Goal: Task Accomplishment & Management: Manage account settings

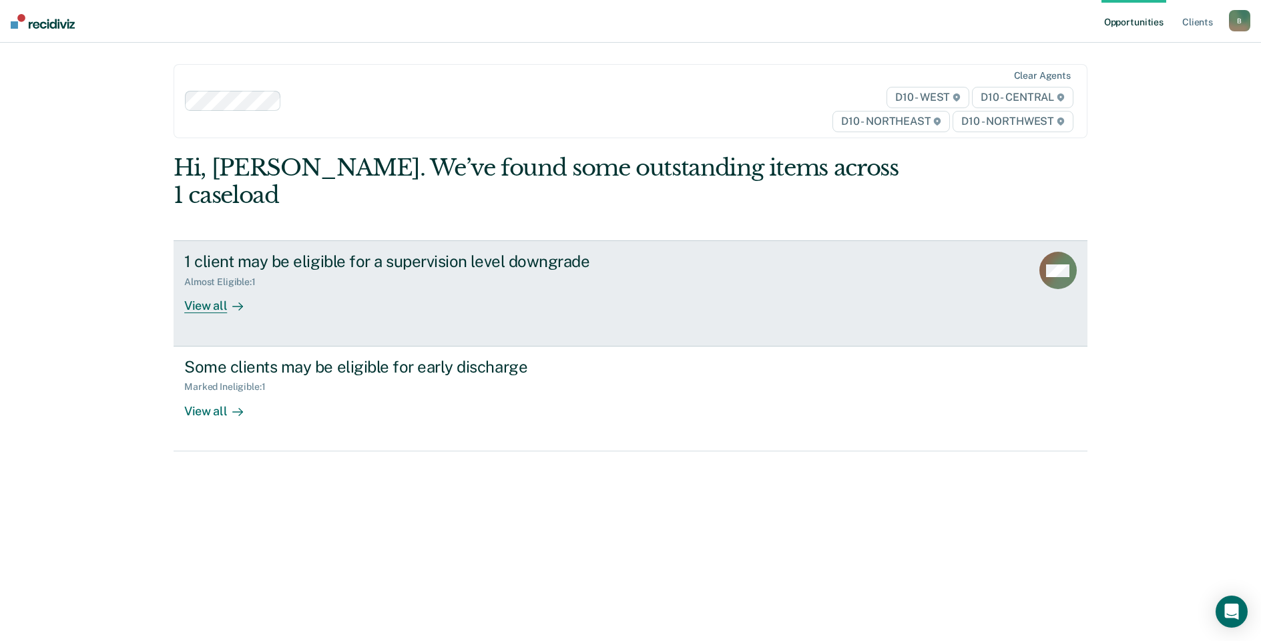
click at [218, 288] on div "View all" at bounding box center [221, 301] width 75 height 26
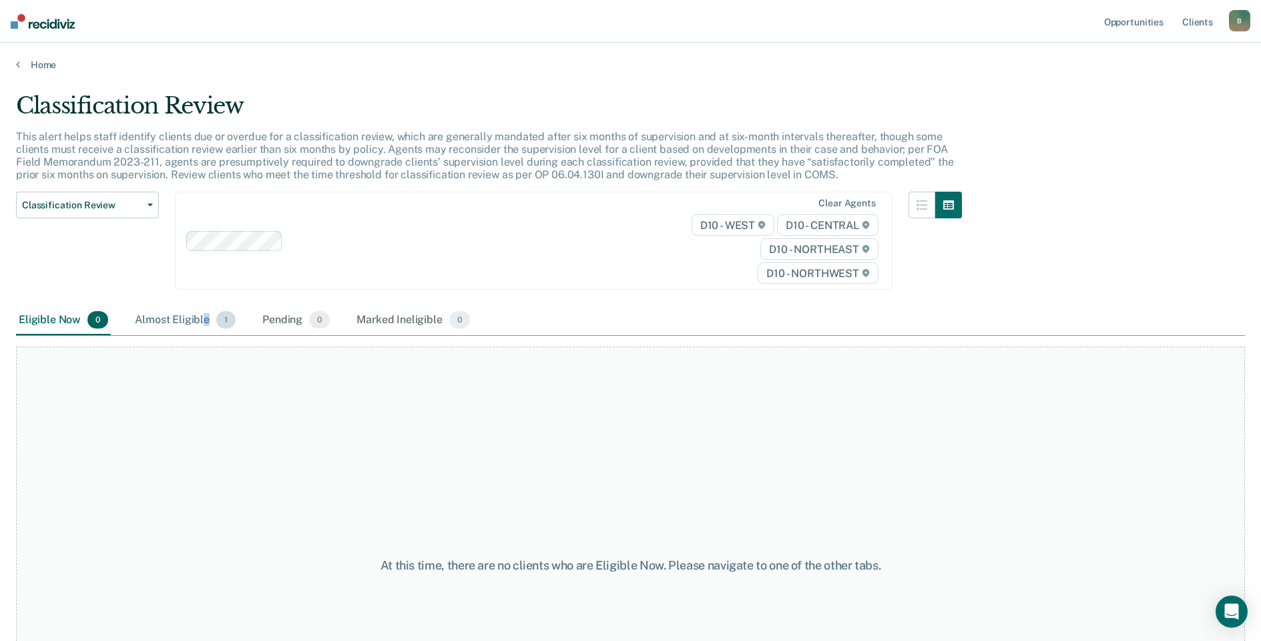
click at [205, 317] on div "Almost Eligible 1" at bounding box center [185, 320] width 106 height 29
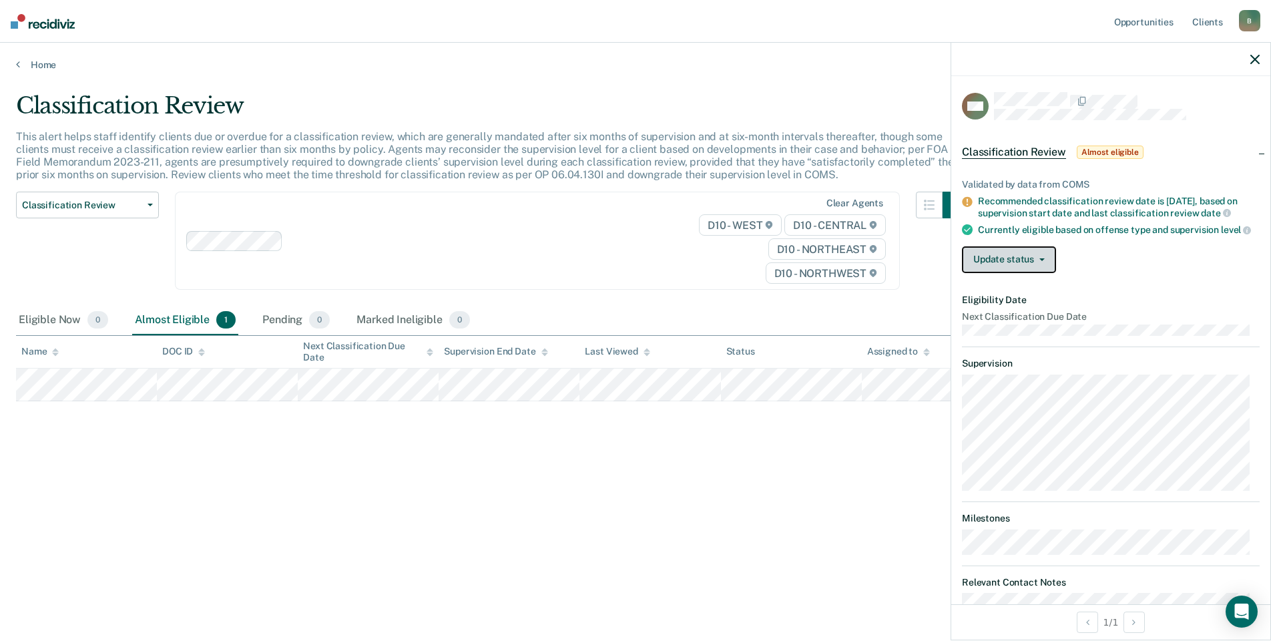
click at [1037, 261] on span "button" at bounding box center [1039, 259] width 11 height 3
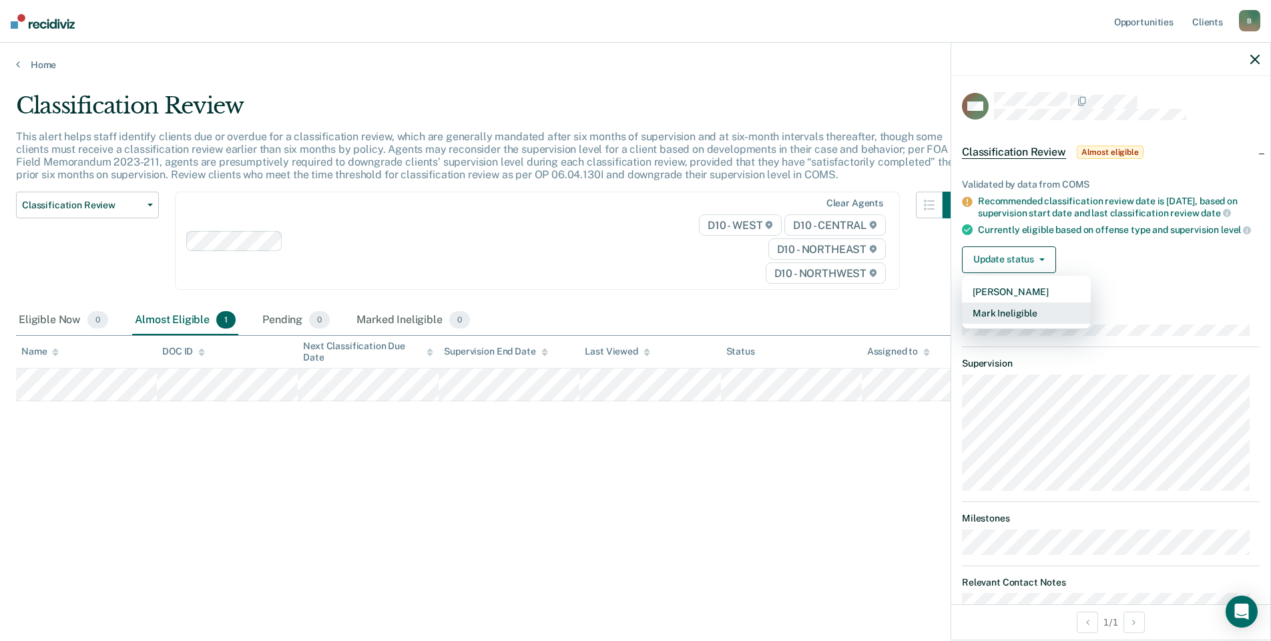
click at [1024, 324] on button "Mark Ineligible" at bounding box center [1026, 312] width 129 height 21
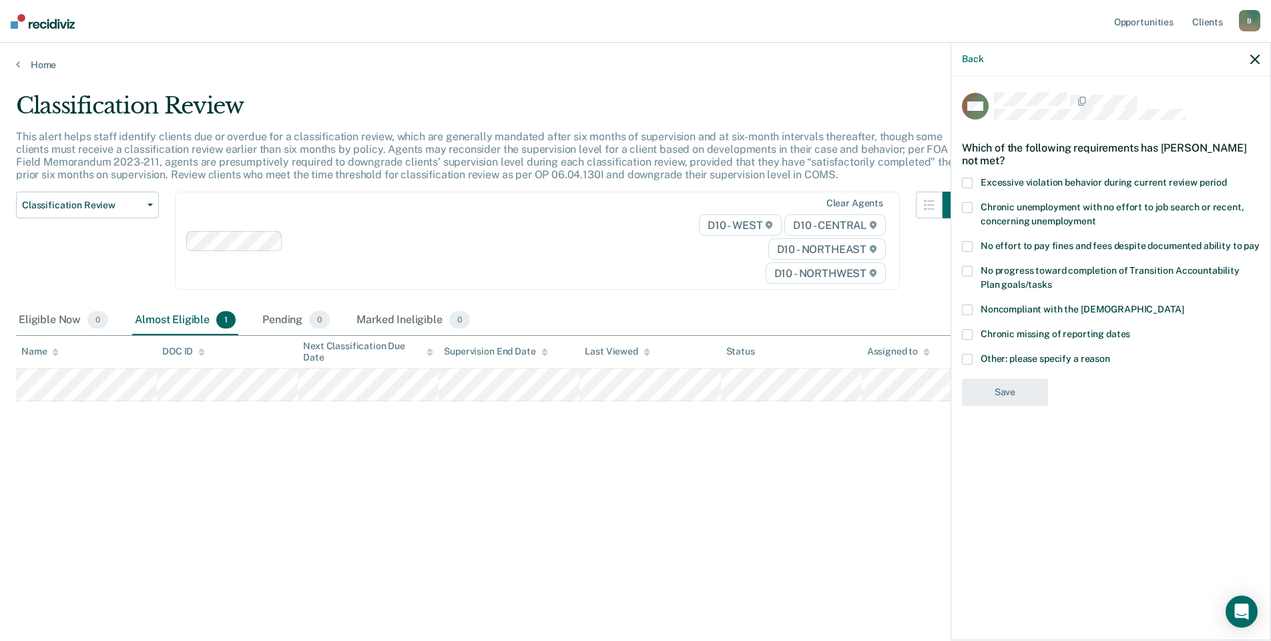
click at [964, 354] on span at bounding box center [967, 359] width 11 height 11
click at [1110, 354] on input "Other: please specify a reason" at bounding box center [1110, 354] width 0 height 0
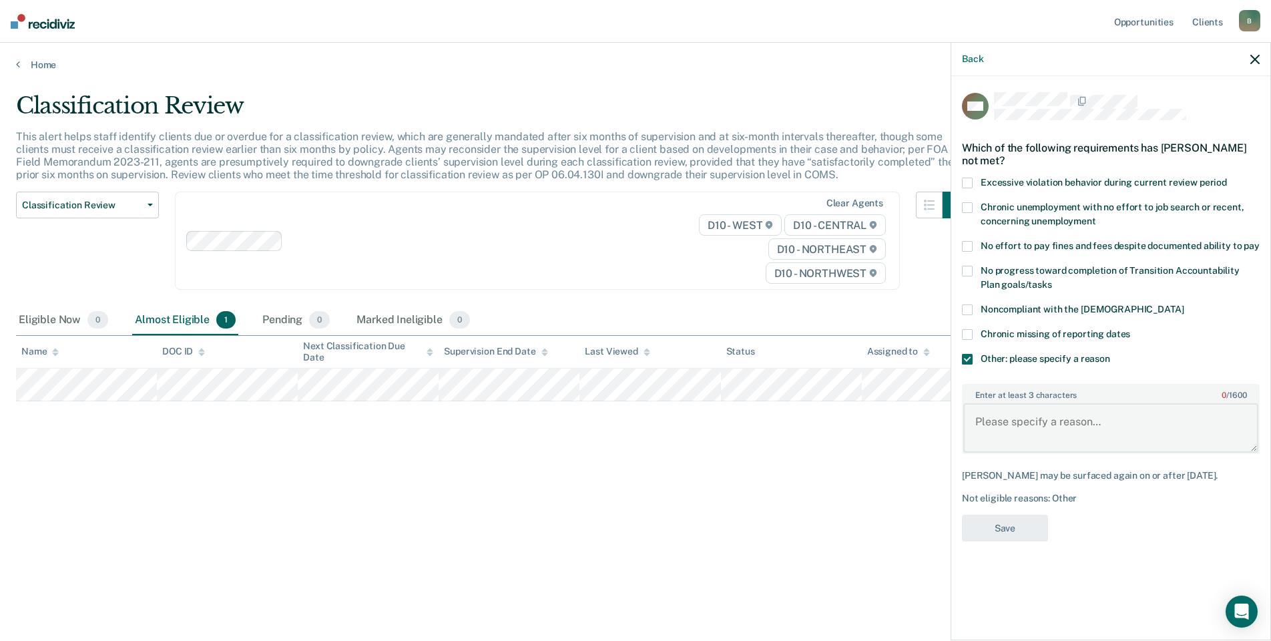
click at [1012, 423] on textarea "Enter at least 3 characters 0 / 1600" at bounding box center [1110, 427] width 295 height 49
type textarea "Subject is deceased. Agent in process of getting death certificate."
click at [1009, 527] on button "Save" at bounding box center [1005, 528] width 86 height 27
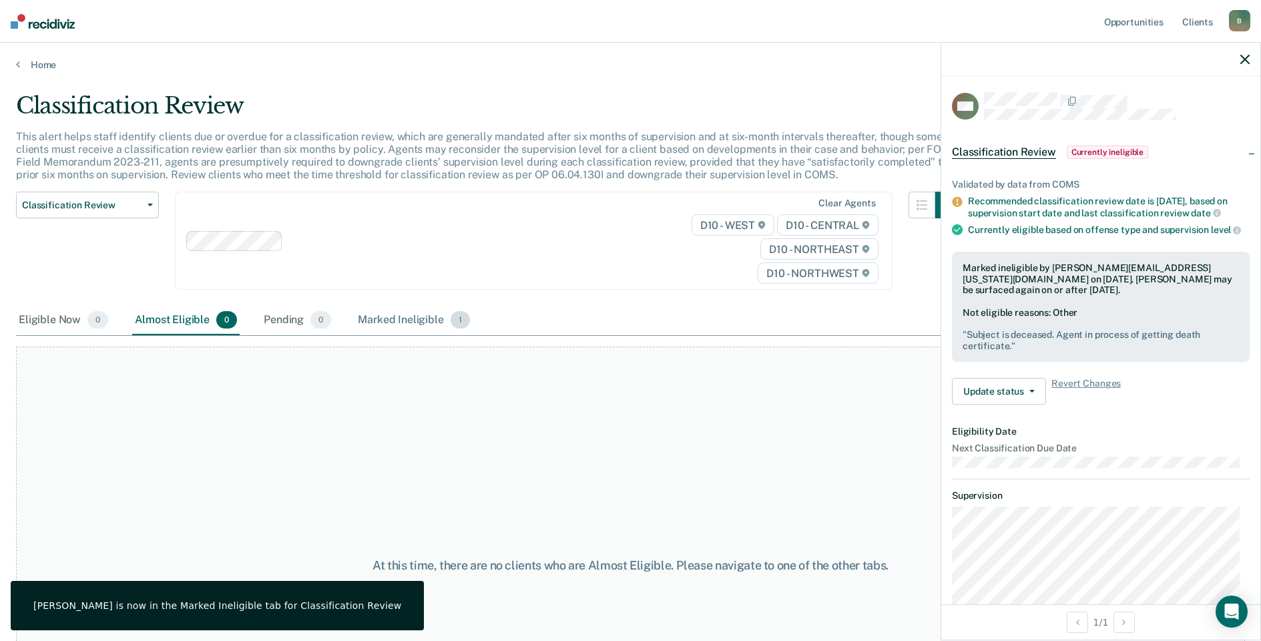
click at [412, 317] on div "Marked Ineligible 1" at bounding box center [413, 320] width 117 height 29
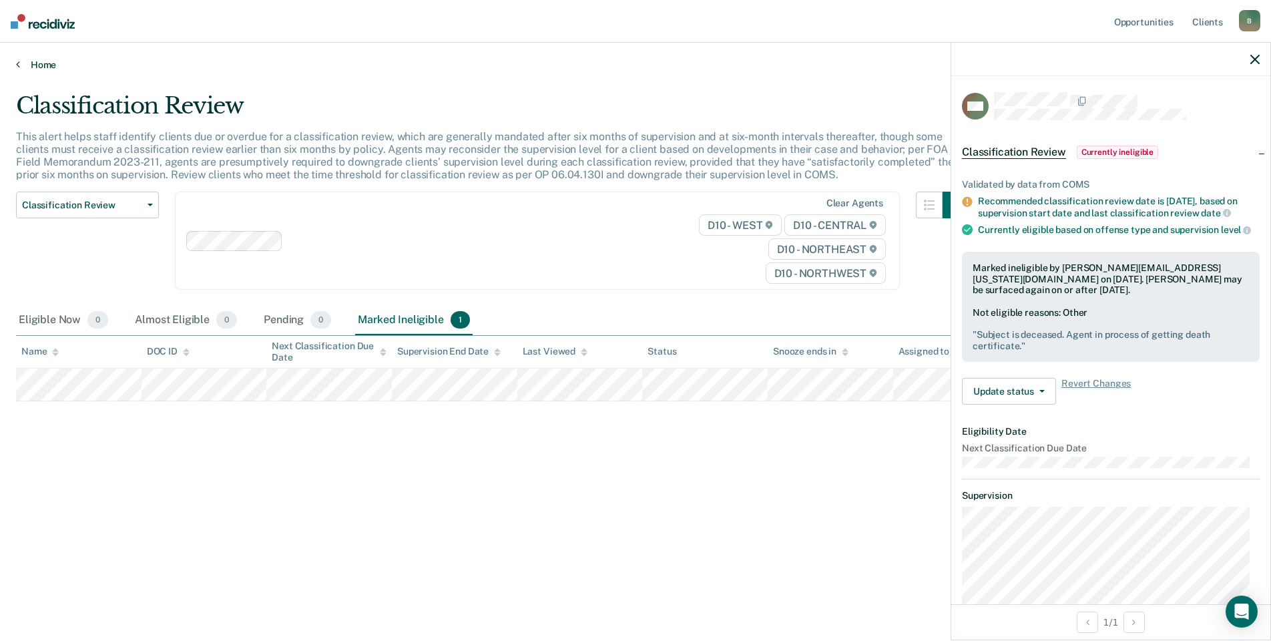
click at [41, 63] on link "Home" at bounding box center [635, 65] width 1239 height 12
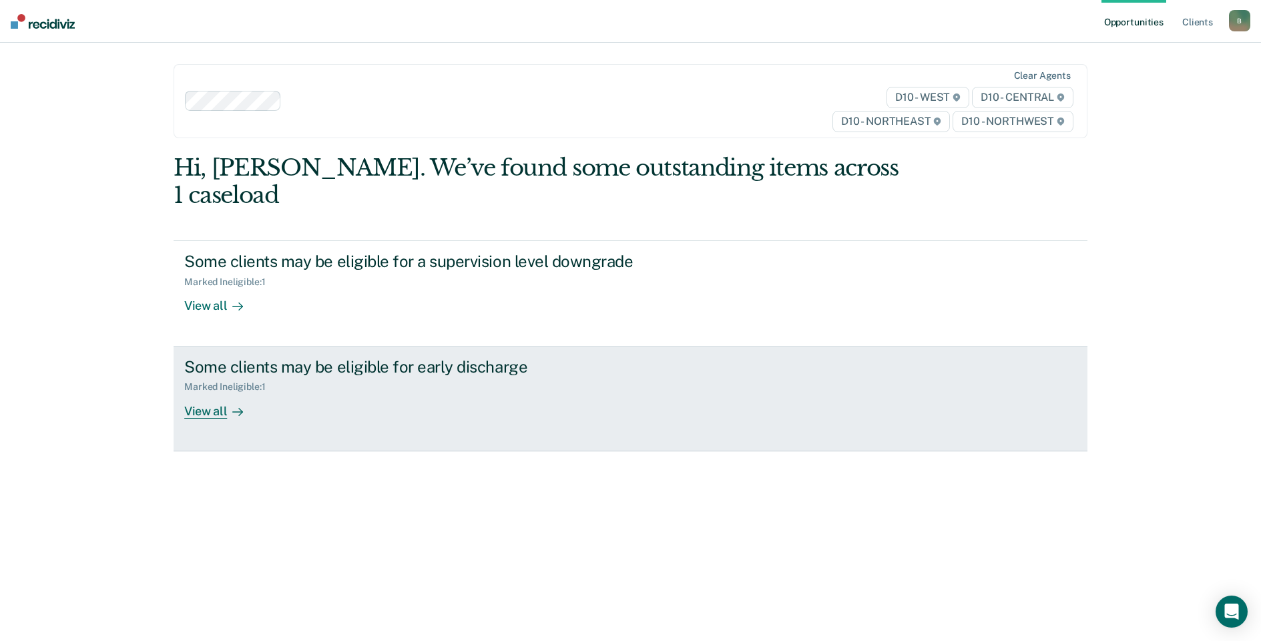
click at [204, 392] on div "View all" at bounding box center [221, 405] width 75 height 26
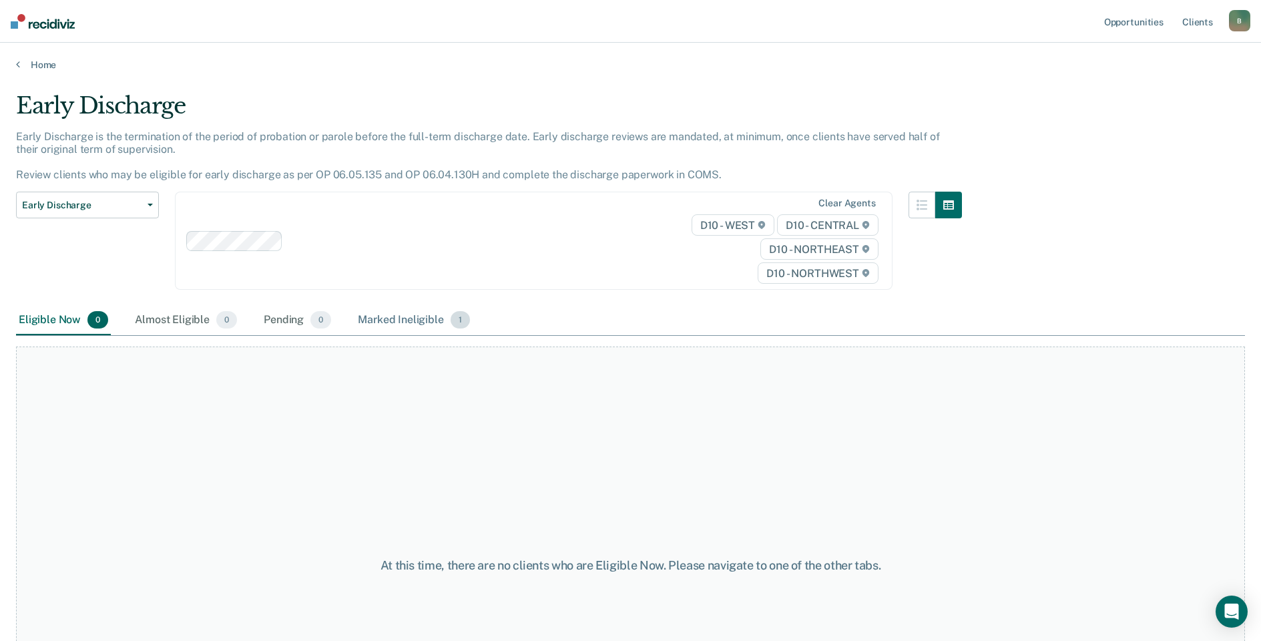
click at [378, 312] on div "Marked Ineligible 1" at bounding box center [413, 320] width 117 height 29
